Goal: Task Accomplishment & Management: Complete application form

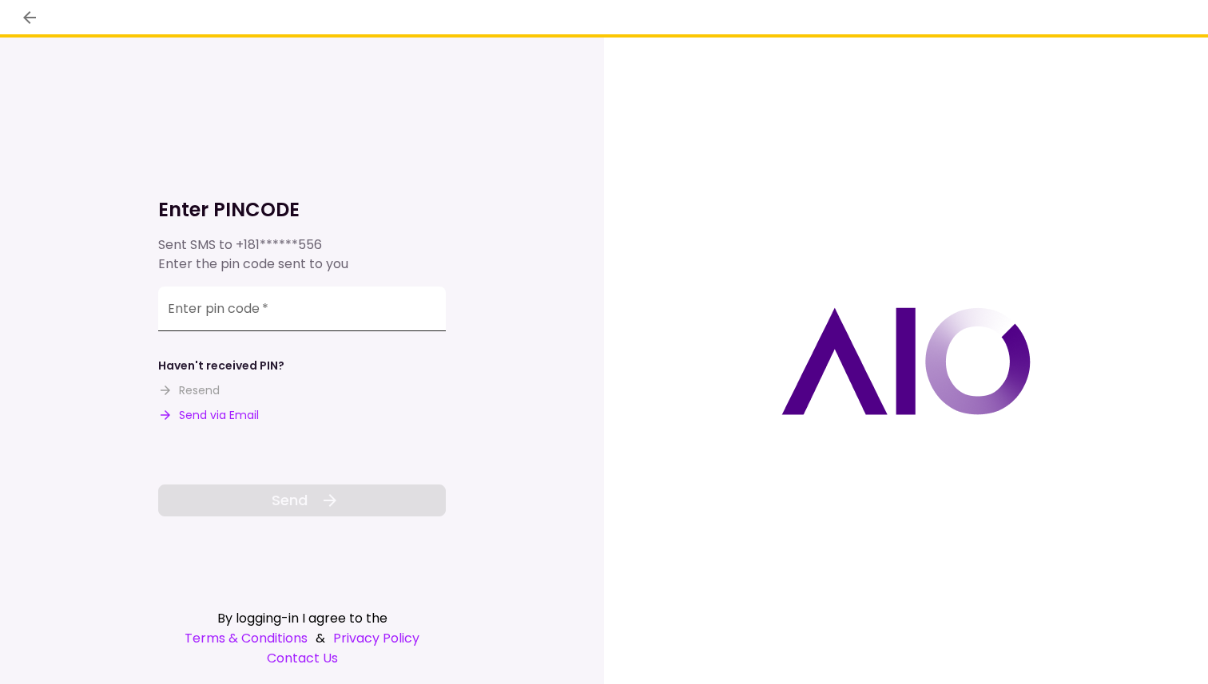
click at [230, 310] on div "Enter pin code   *" at bounding box center [302, 309] width 288 height 45
click at [213, 322] on input "Enter pin code   *" at bounding box center [302, 311] width 288 height 45
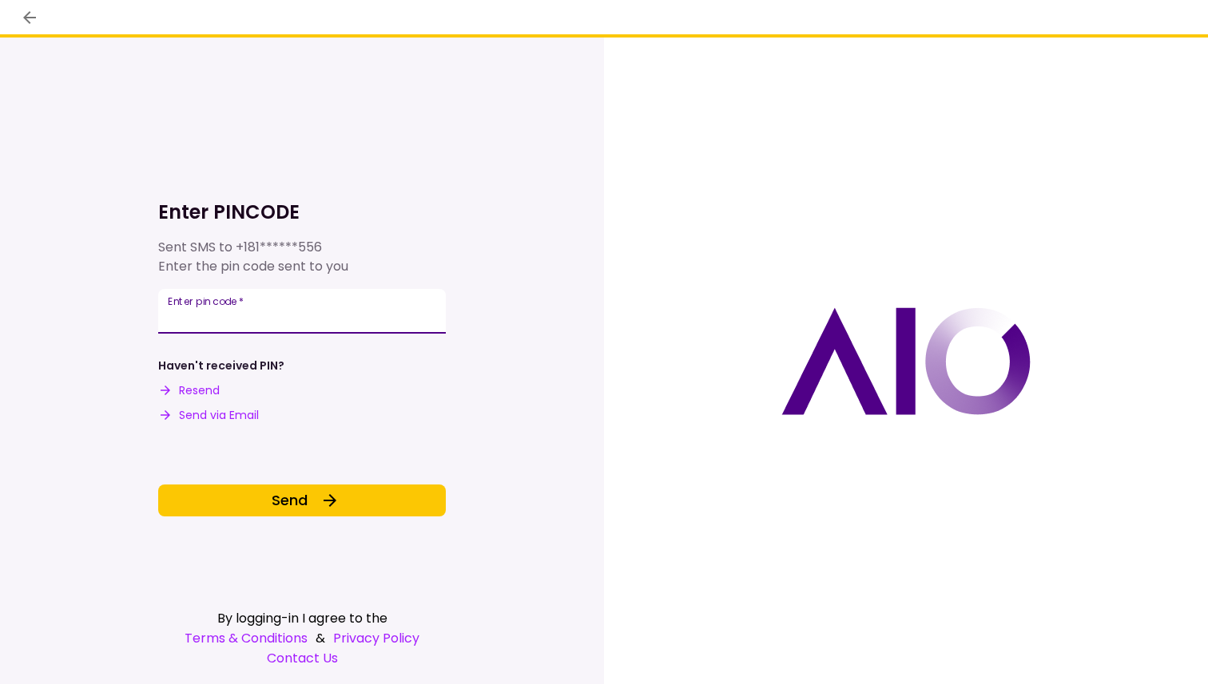
type input "******"
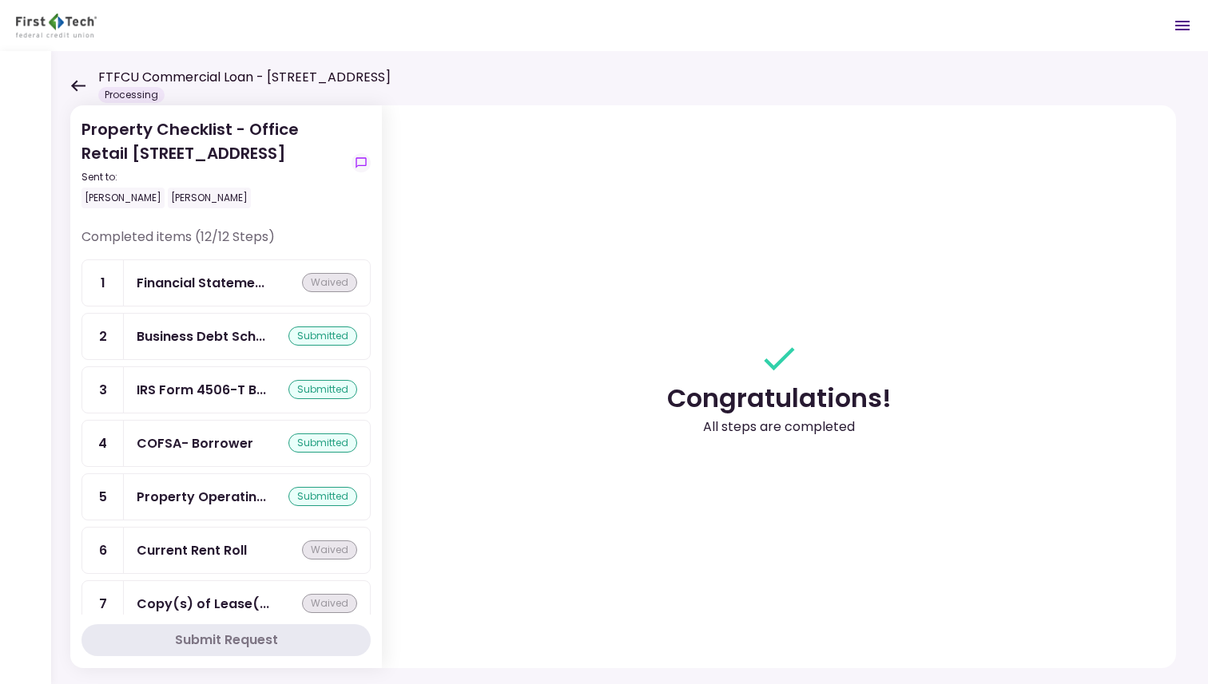
click at [79, 83] on icon at bounding box center [77, 86] width 15 height 12
